Goal: Task Accomplishment & Management: Use online tool/utility

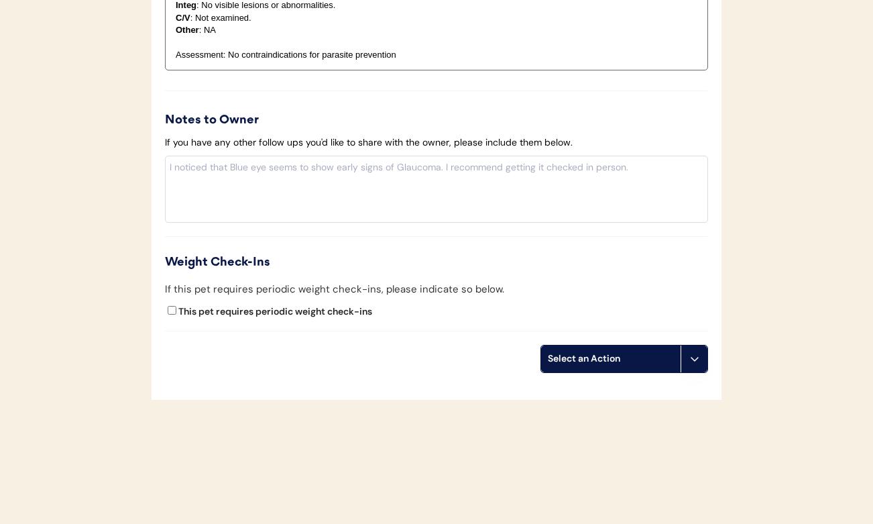
scroll to position [1537, 0]
click at [565, 353] on div "Select an Action" at bounding box center [611, 359] width 126 height 13
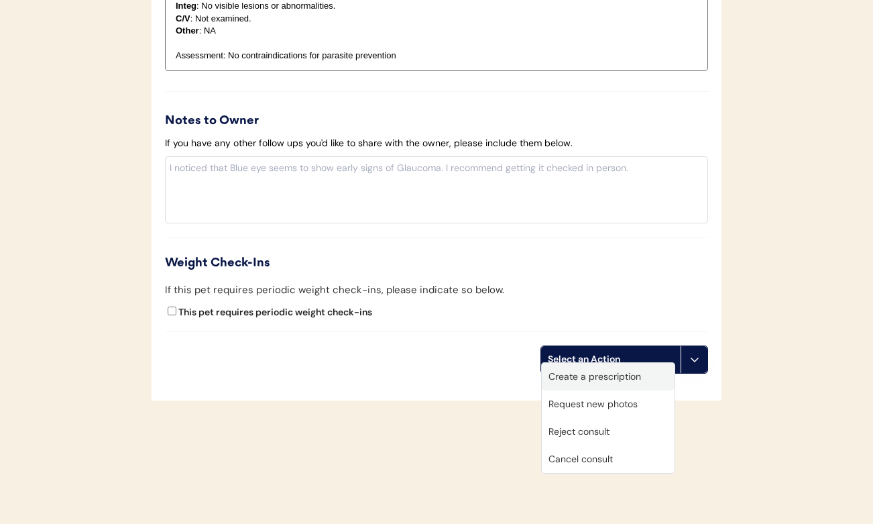
click at [571, 369] on div "Create a prescription" at bounding box center [608, 376] width 133 height 27
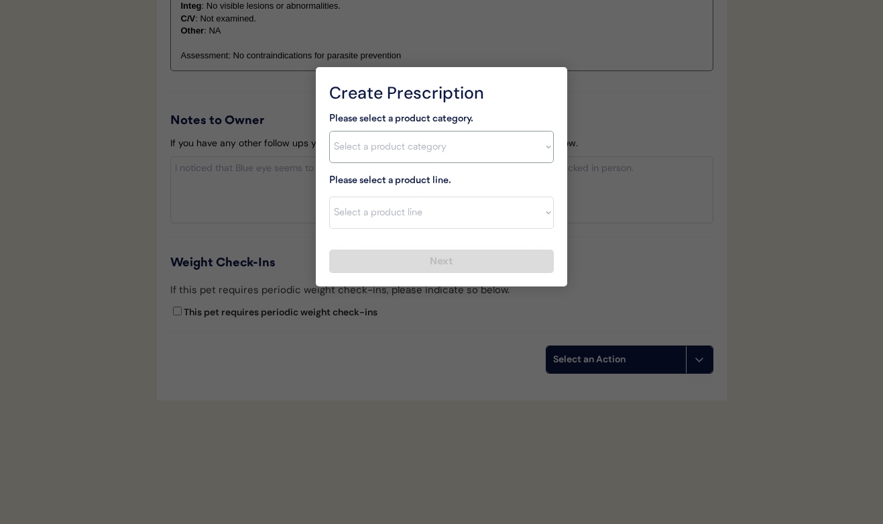
select select ""combo_parasite_prevention""
select select ""Simparica Trio""
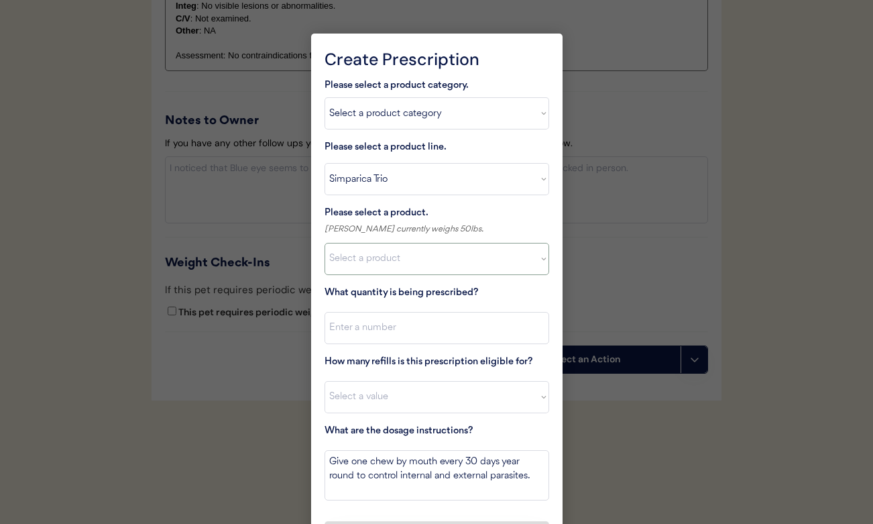
click at [397, 236] on div "Please select a product. Sam currently weighs 50lbs. Select a product Simparica…" at bounding box center [437, 240] width 225 height 70
select select ""1348695171700984260__LOOKUP__1704773707524x987977572973748600""
click at [391, 320] on input "input" at bounding box center [437, 328] width 225 height 32
type input "1"
select select "11"
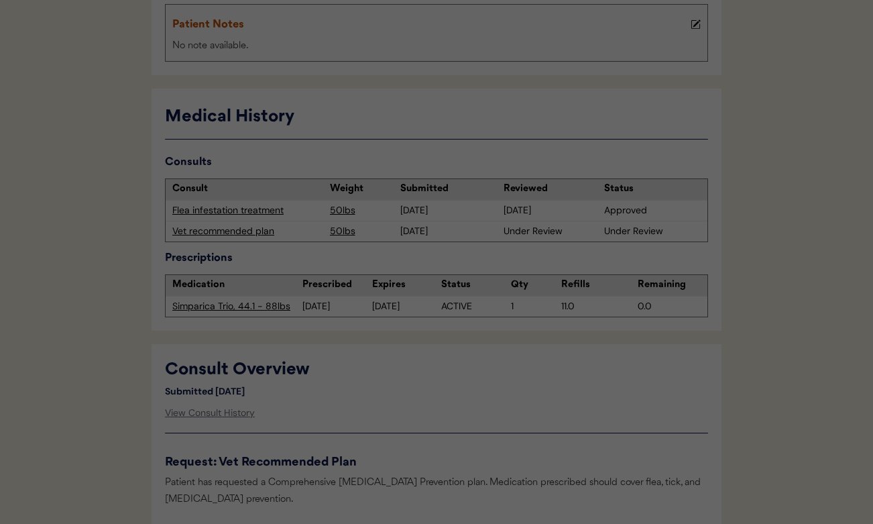
scroll to position [298, 0]
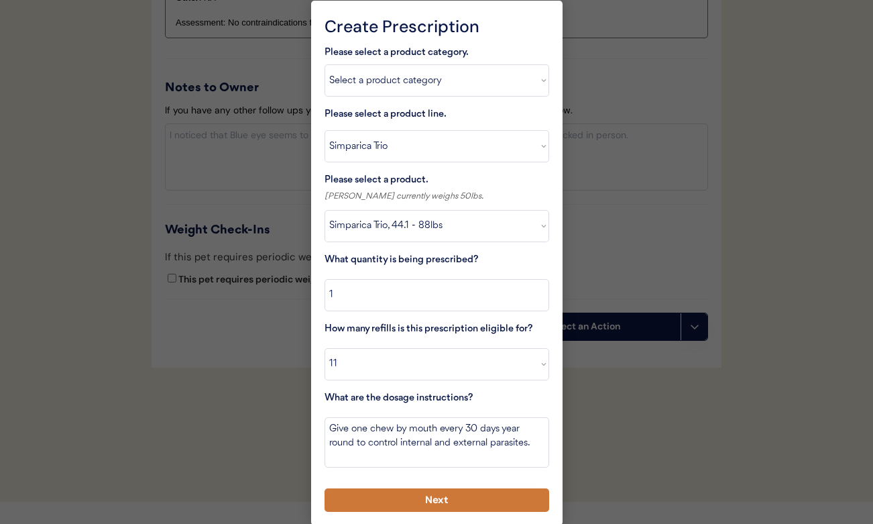
click at [414, 488] on button "Next" at bounding box center [437, 499] width 225 height 23
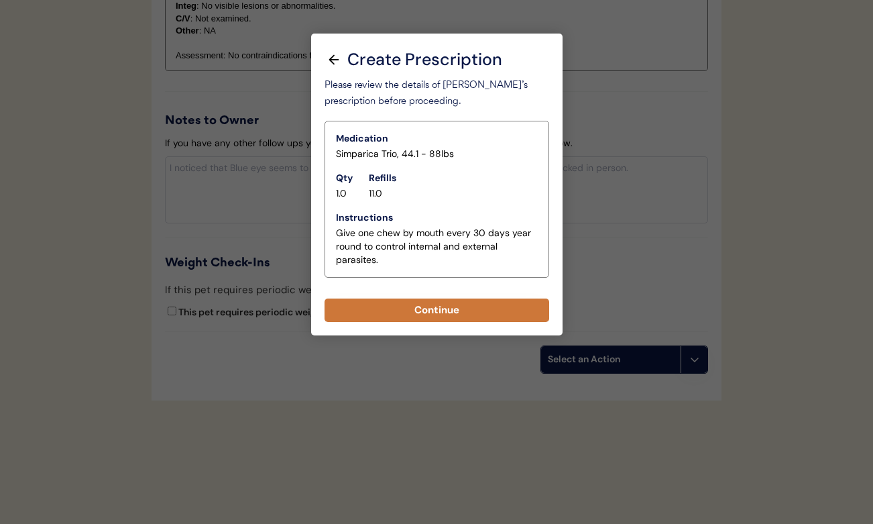
click at [405, 304] on button "Continue" at bounding box center [437, 309] width 225 height 23
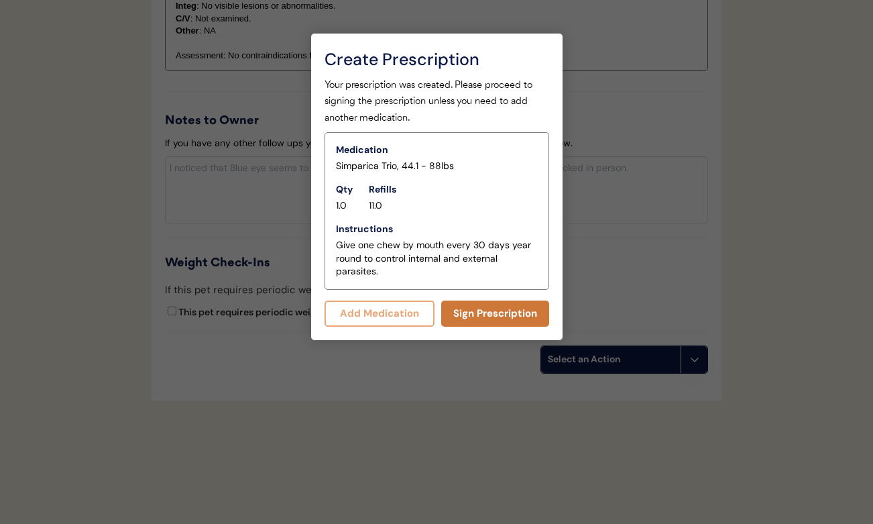
click at [480, 310] on button "Sign Prescription" at bounding box center [495, 313] width 108 height 26
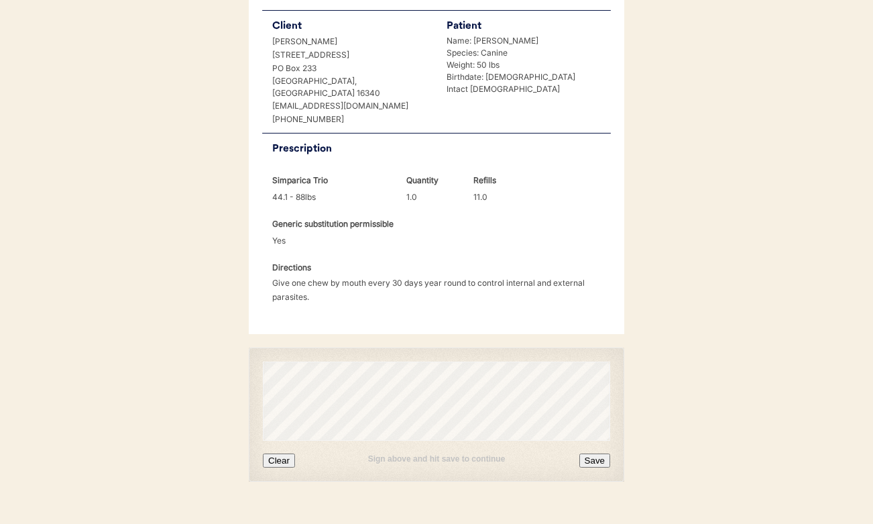
scroll to position [309, 0]
click at [281, 455] on button "Clear" at bounding box center [279, 462] width 32 height 14
click at [590, 455] on button "Save" at bounding box center [594, 462] width 31 height 14
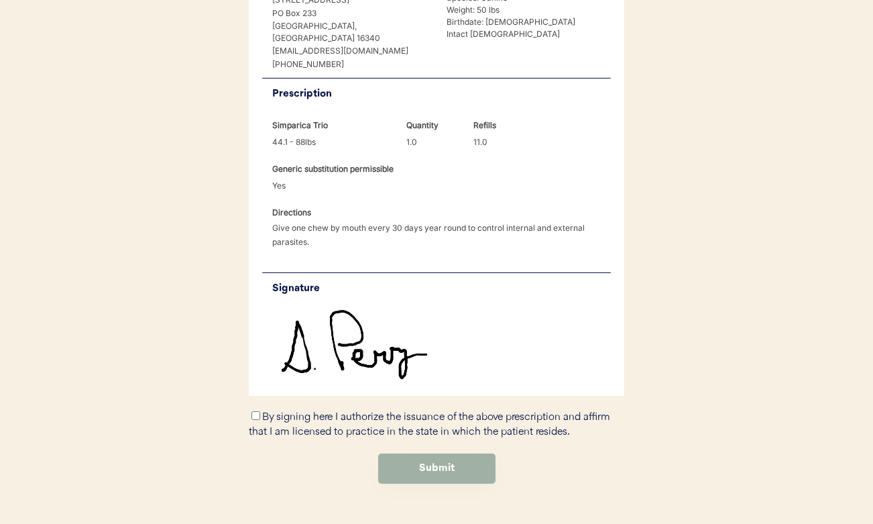
scroll to position [365, 0]
click at [254, 412] on input "By signing here I authorize the issuance of the above prescription and affirm t…" at bounding box center [256, 416] width 9 height 9
checkbox input "true"
click at [445, 454] on button "Submit" at bounding box center [436, 469] width 117 height 30
click at [437, 454] on button "Submit" at bounding box center [436, 469] width 117 height 30
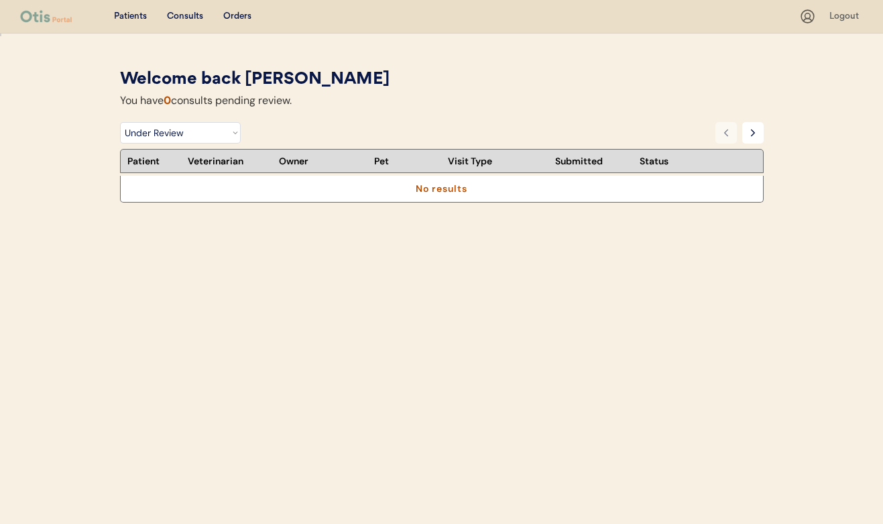
select select ""under_review""
